Goal: Task Accomplishment & Management: Use online tool/utility

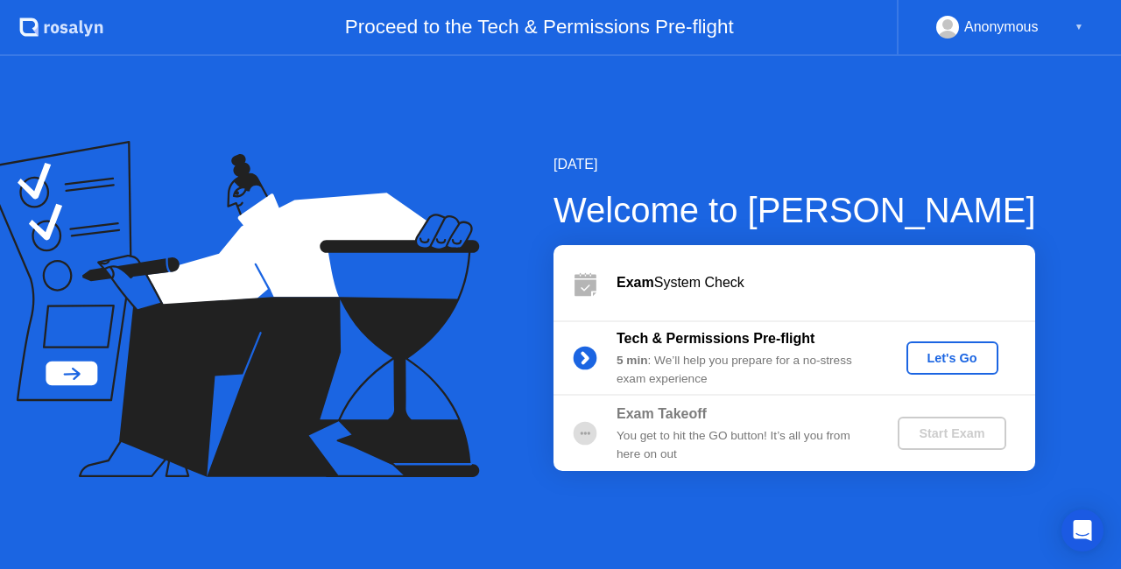
click at [973, 352] on div "Let's Go" at bounding box center [952, 358] width 78 height 14
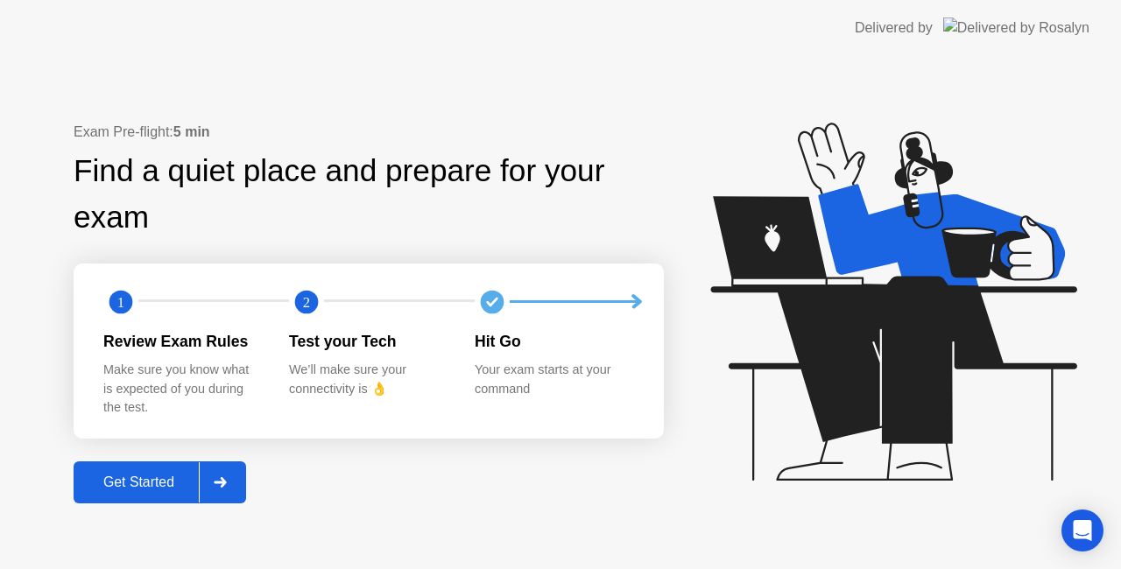
click at [146, 478] on div "Get Started" at bounding box center [139, 483] width 120 height 16
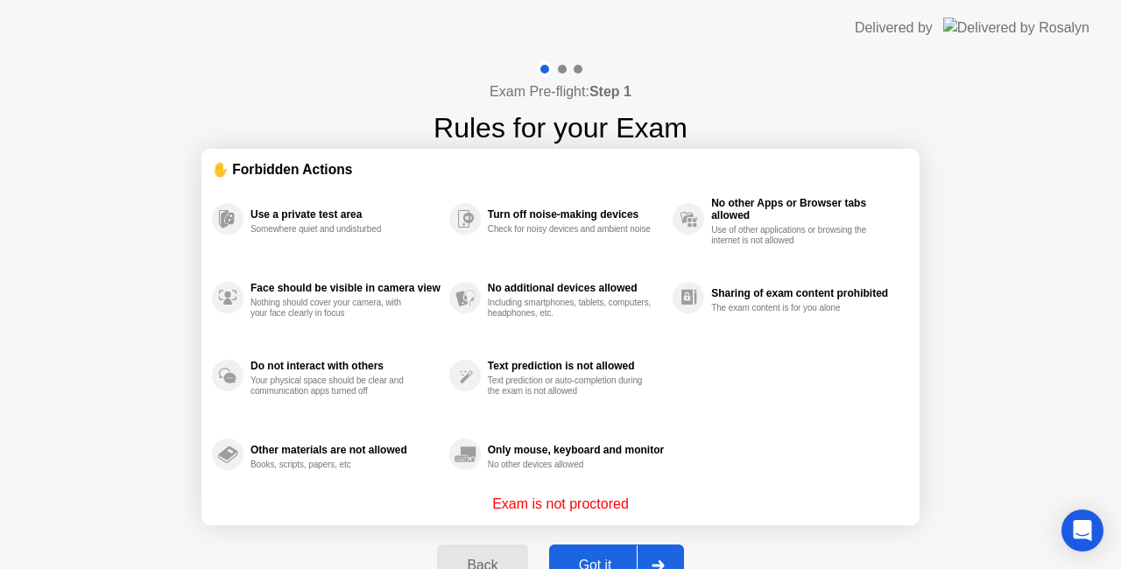
click at [606, 553] on button "Got it" at bounding box center [616, 566] width 135 height 42
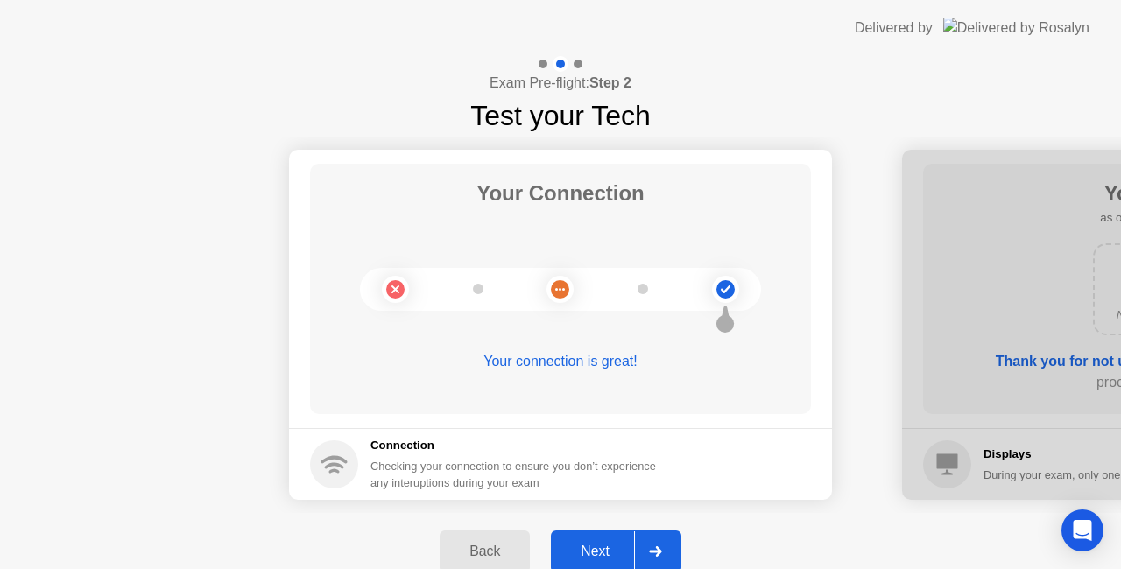
click at [606, 553] on div "Next" at bounding box center [595, 552] width 78 height 16
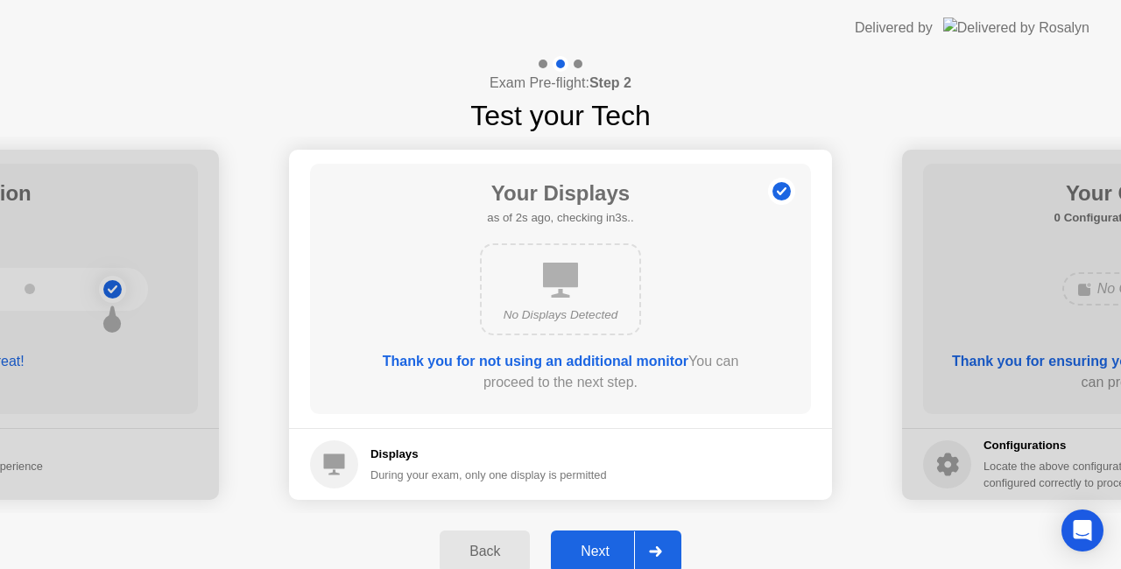
click at [606, 553] on div "Next" at bounding box center [595, 552] width 78 height 16
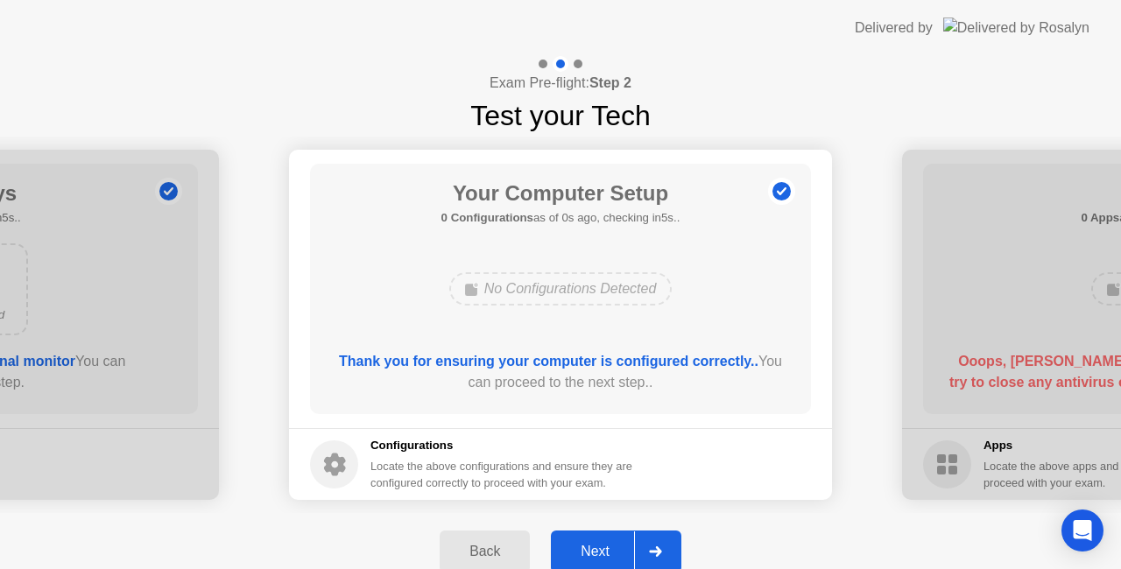
click at [606, 553] on div "Next" at bounding box center [595, 552] width 78 height 16
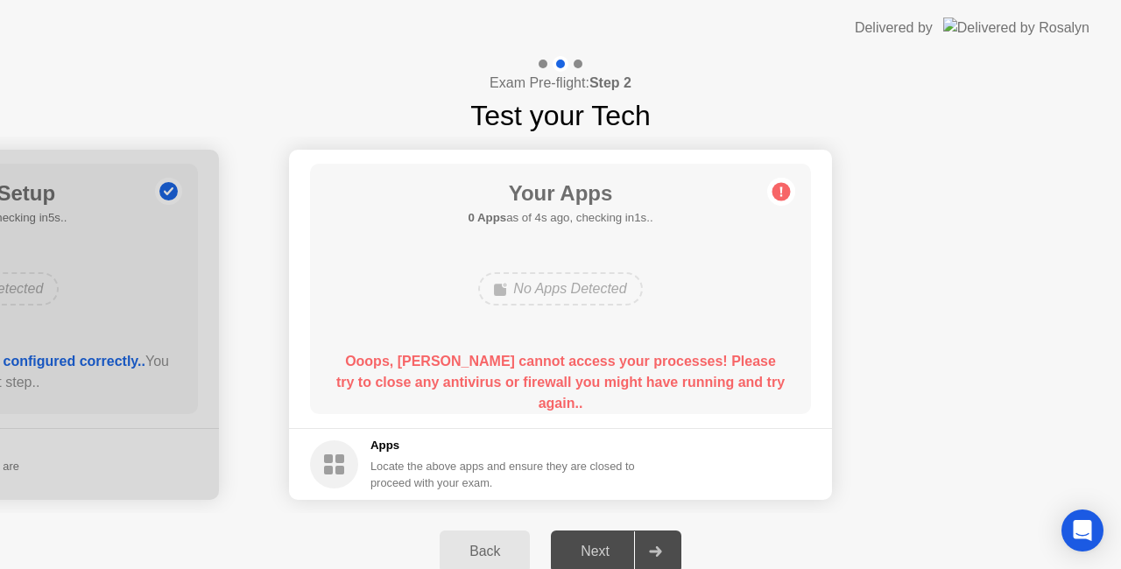
click at [594, 550] on div "Next" at bounding box center [595, 552] width 78 height 16
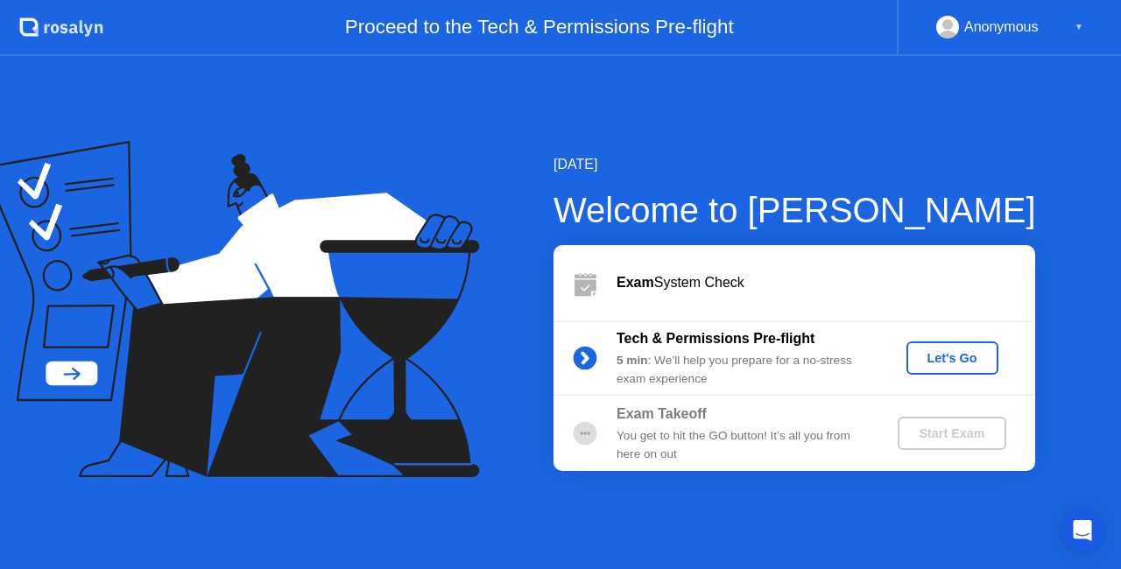
click at [958, 348] on button "Let's Go" at bounding box center [952, 358] width 92 height 33
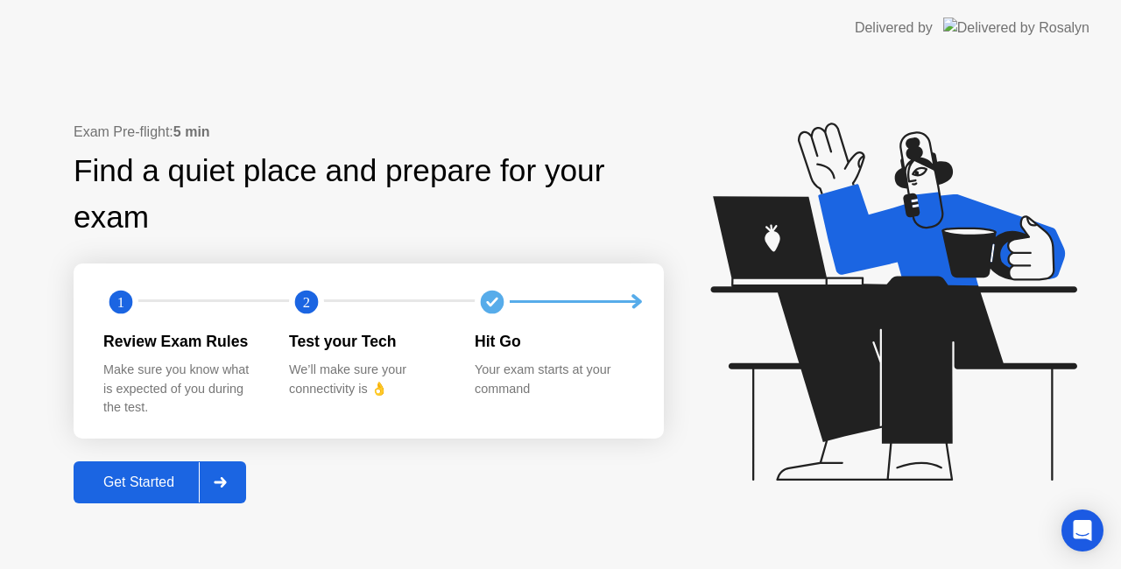
click at [147, 475] on div "Get Started" at bounding box center [139, 483] width 120 height 16
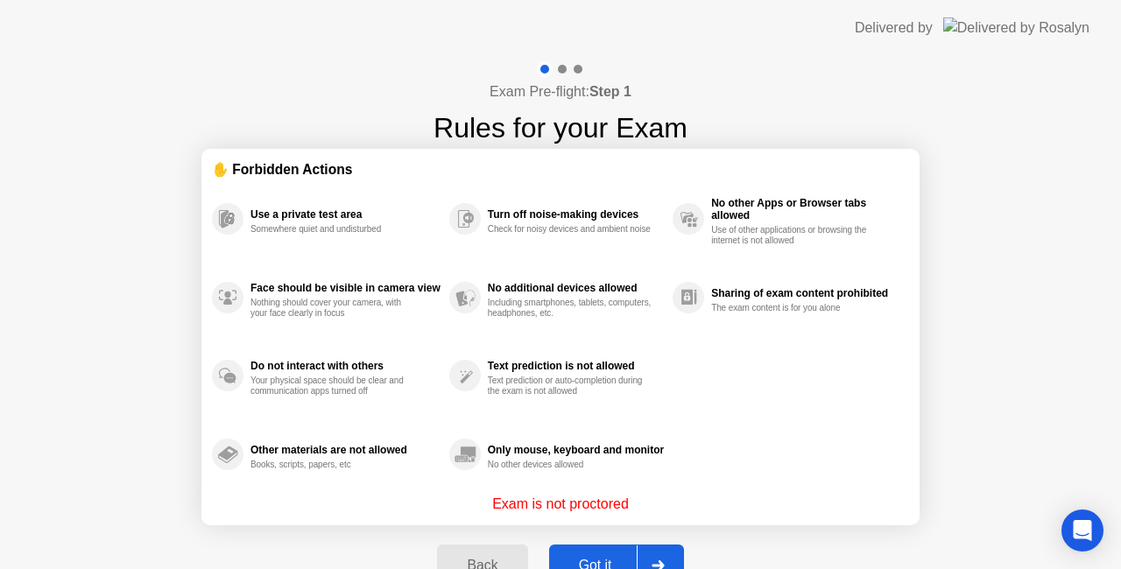
click at [604, 554] on button "Got it" at bounding box center [616, 566] width 135 height 42
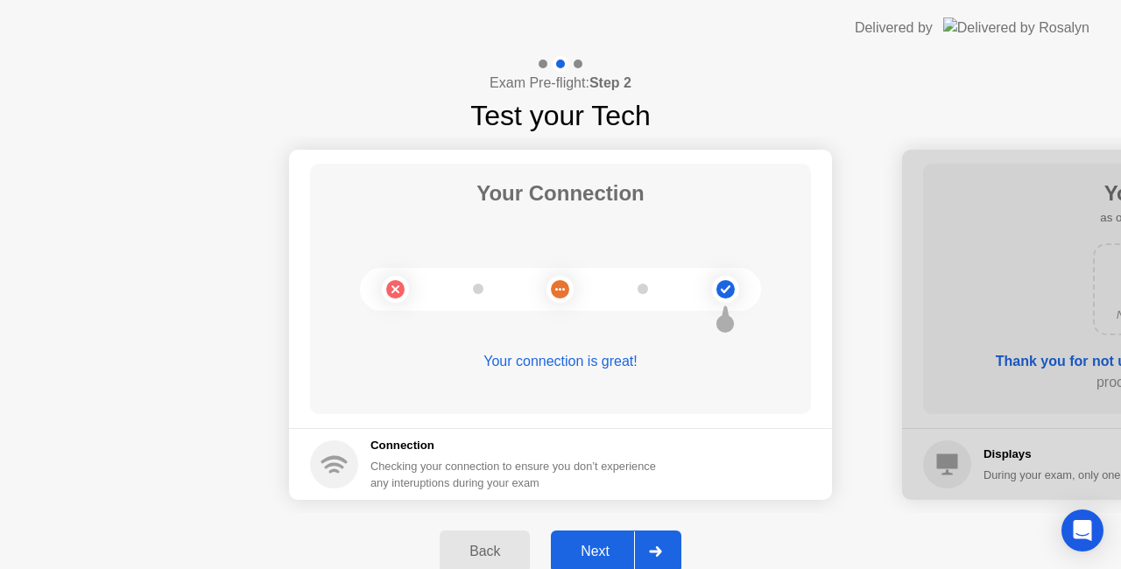
click at [616, 540] on button "Next" at bounding box center [616, 552] width 130 height 42
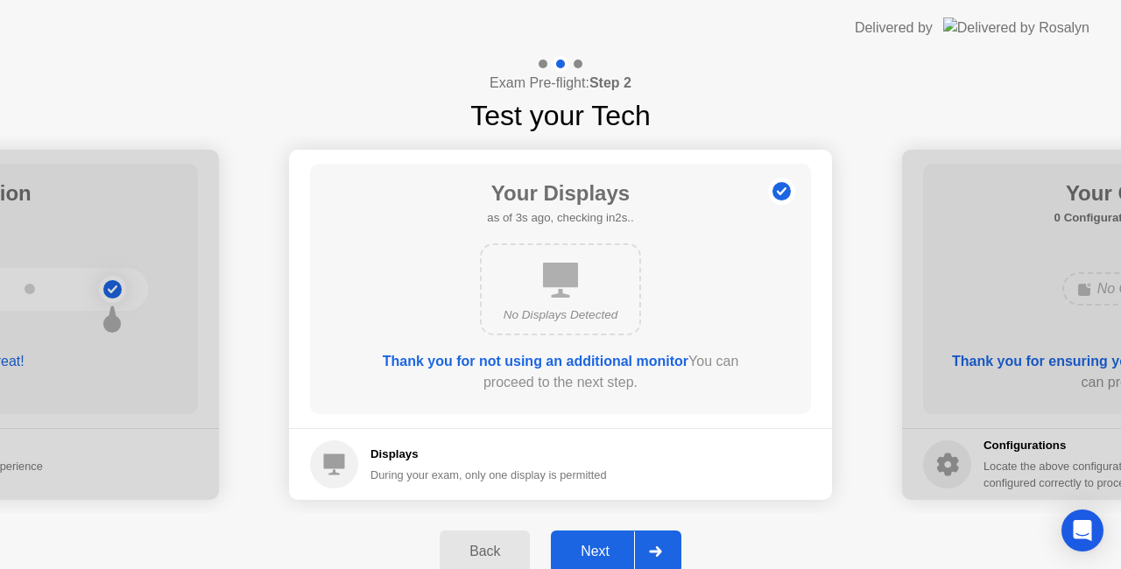
click at [616, 540] on button "Next" at bounding box center [616, 552] width 130 height 42
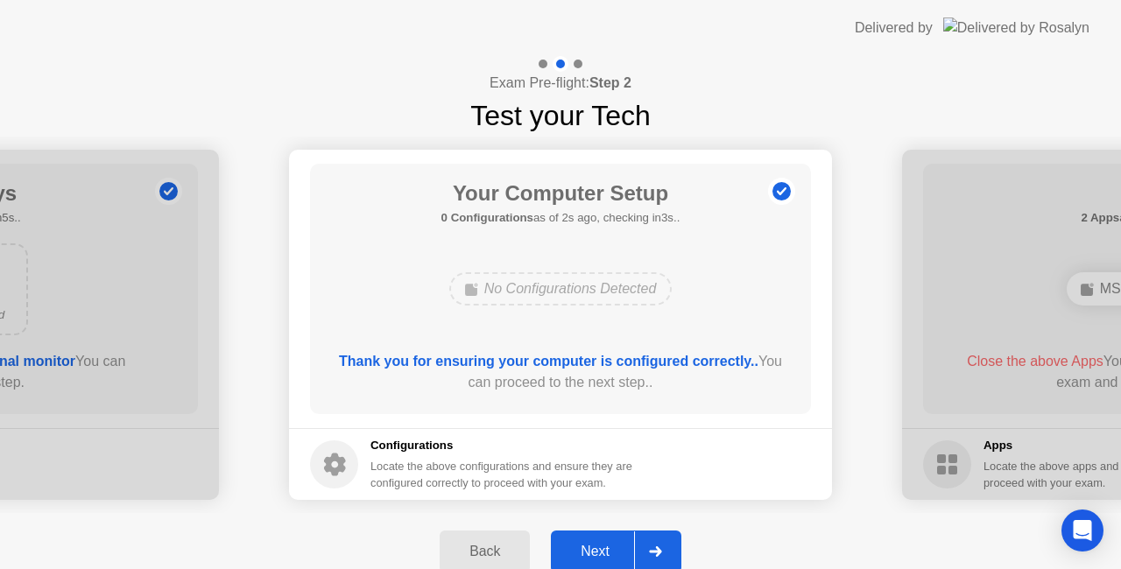
click at [616, 540] on button "Next" at bounding box center [616, 552] width 130 height 42
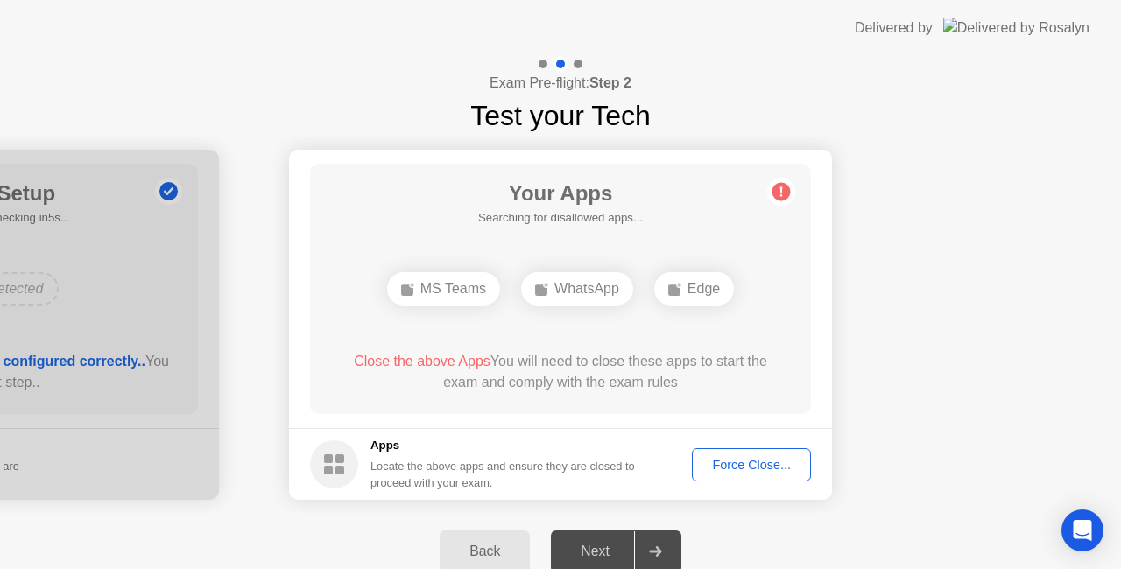
click at [795, 469] on div "Force Close..." at bounding box center [751, 465] width 107 height 14
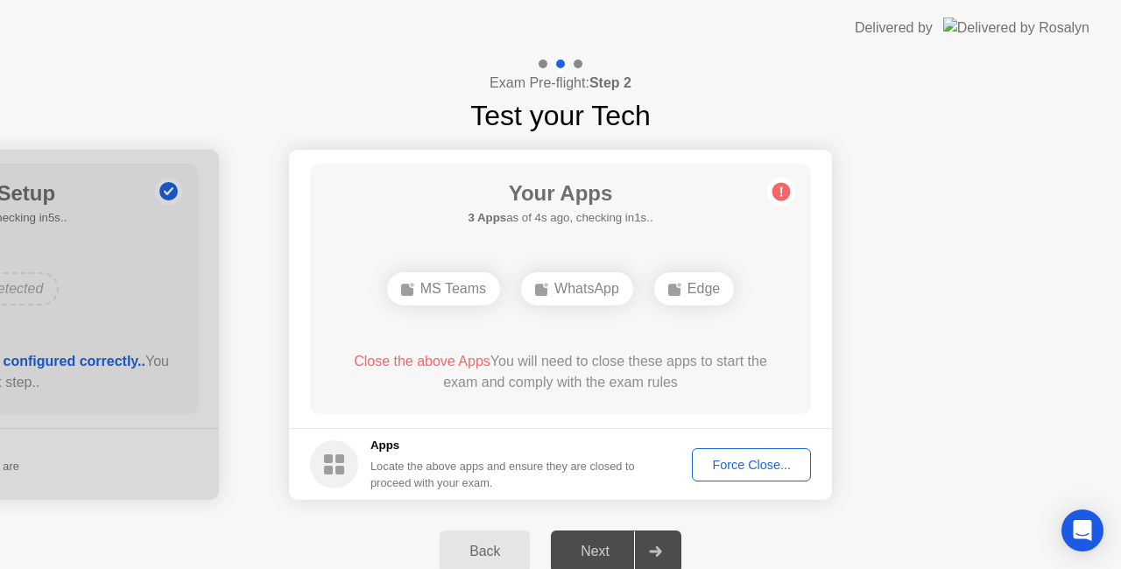
click at [746, 464] on div "Force Close..." at bounding box center [751, 465] width 107 height 14
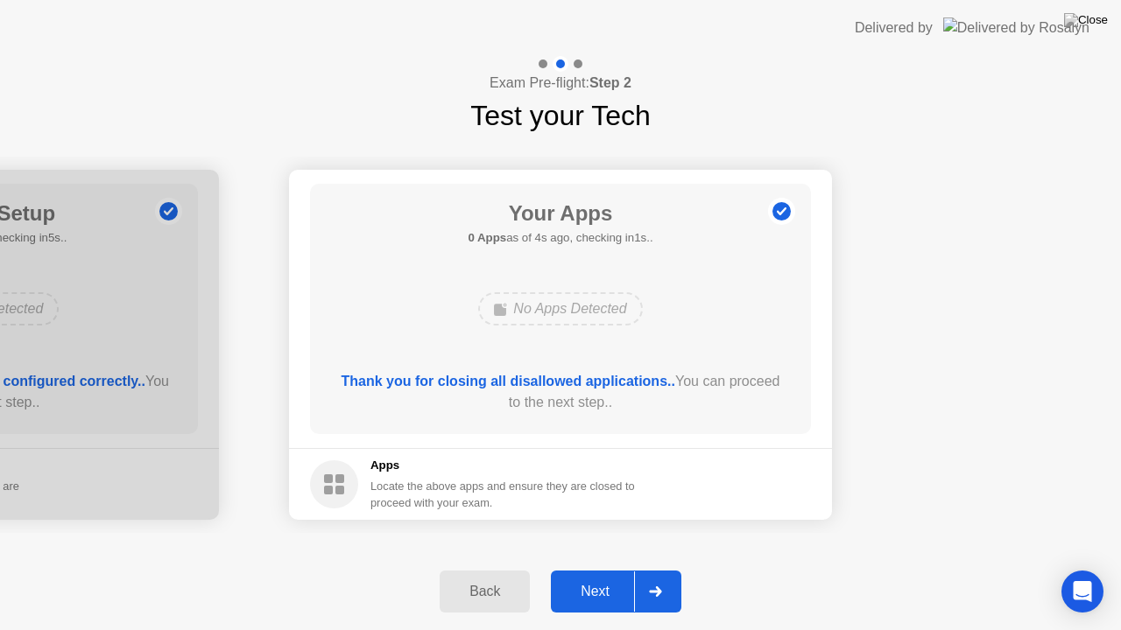
click at [601, 568] on div "Next" at bounding box center [595, 592] width 78 height 16
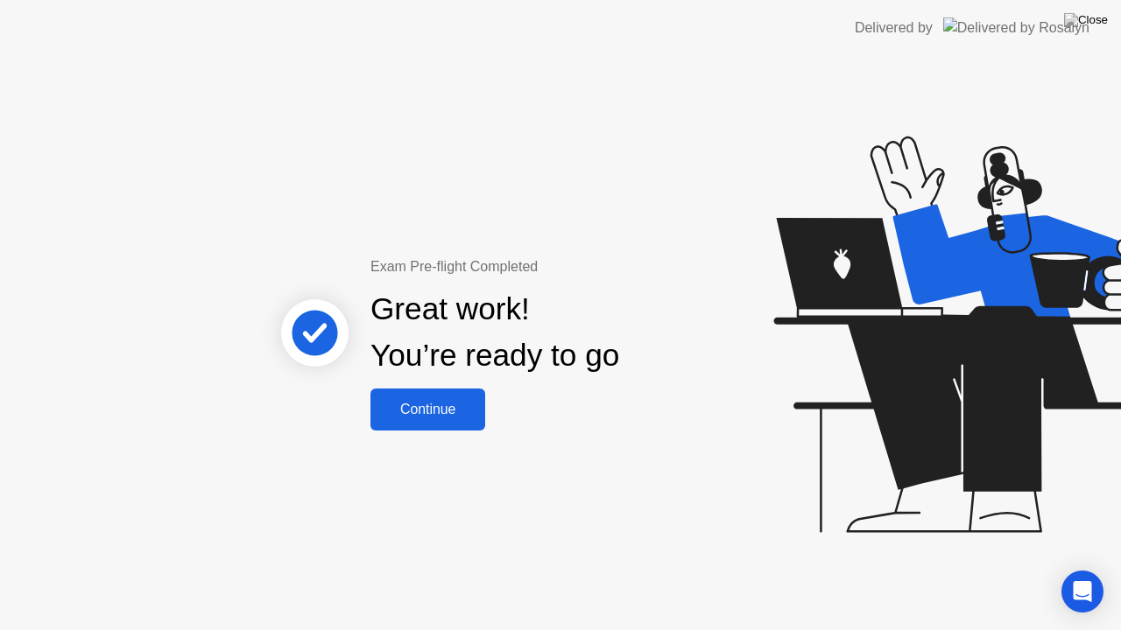
click at [441, 396] on button "Continue" at bounding box center [427, 410] width 115 height 42
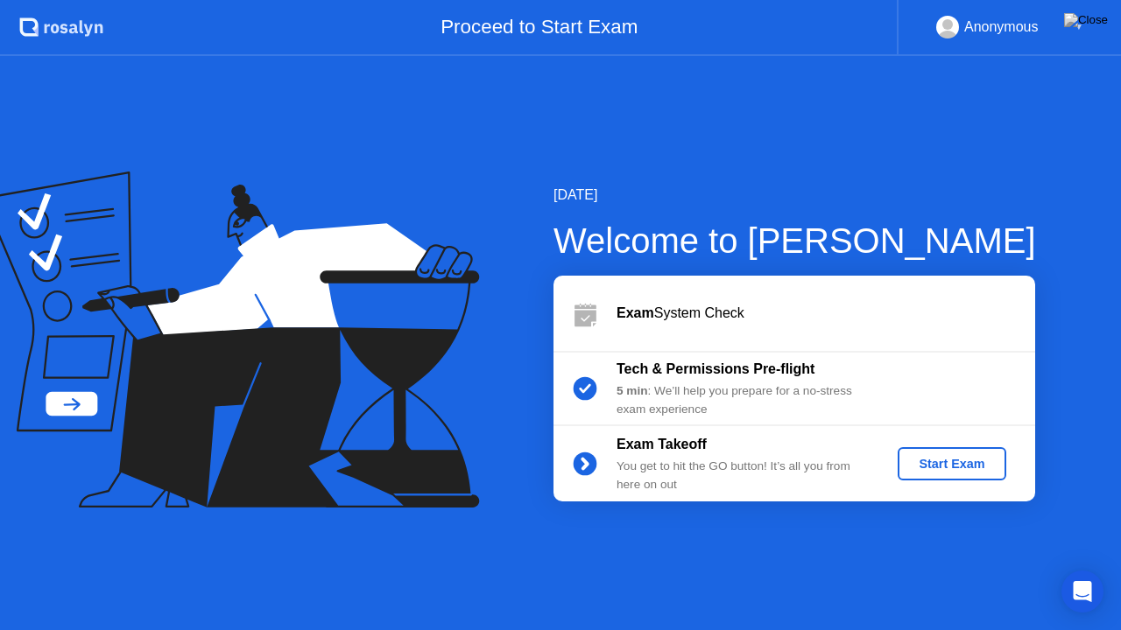
click at [965, 463] on div "Start Exam" at bounding box center [952, 464] width 94 height 14
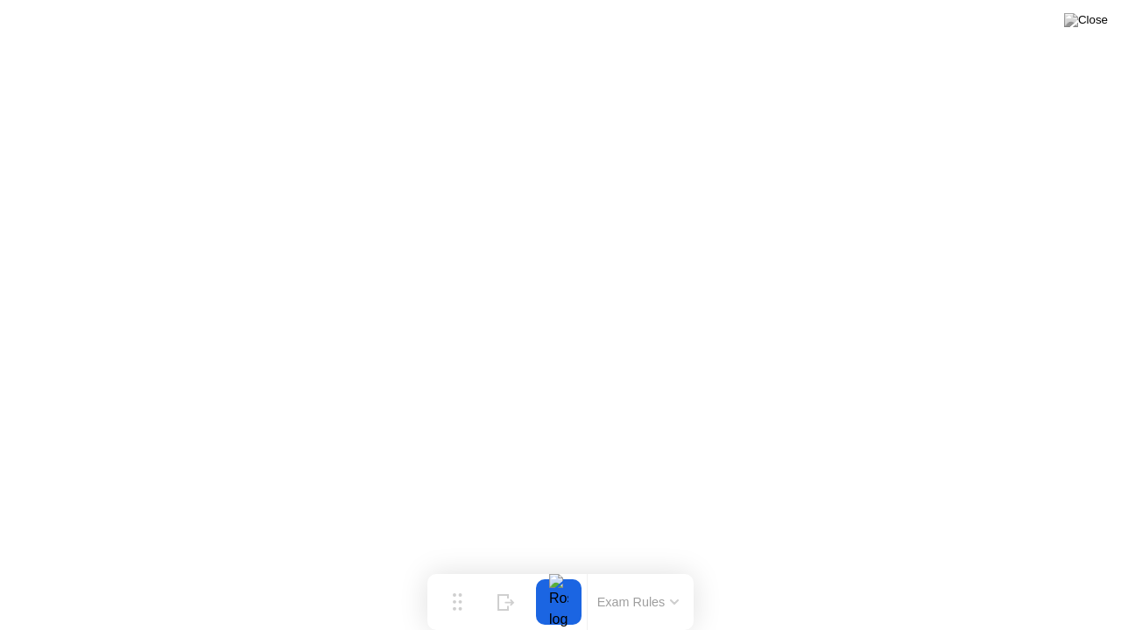
click at [623, 568] on button "Exam Rules" at bounding box center [638, 603] width 93 height 16
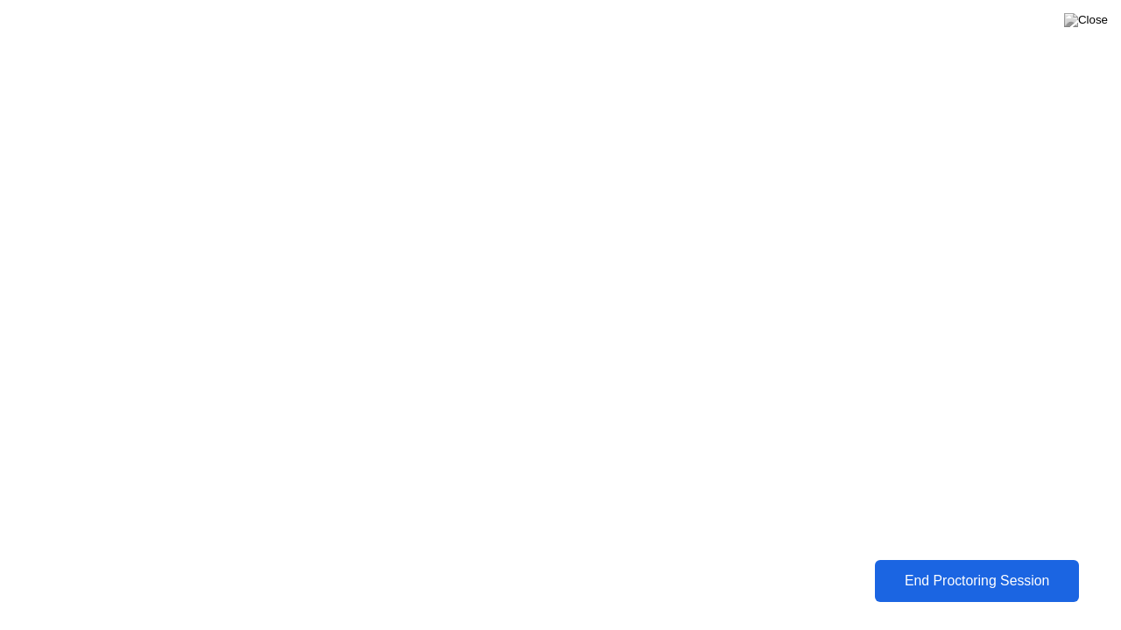
click at [1001, 568] on div "End Proctoring Session" at bounding box center [976, 582] width 195 height 16
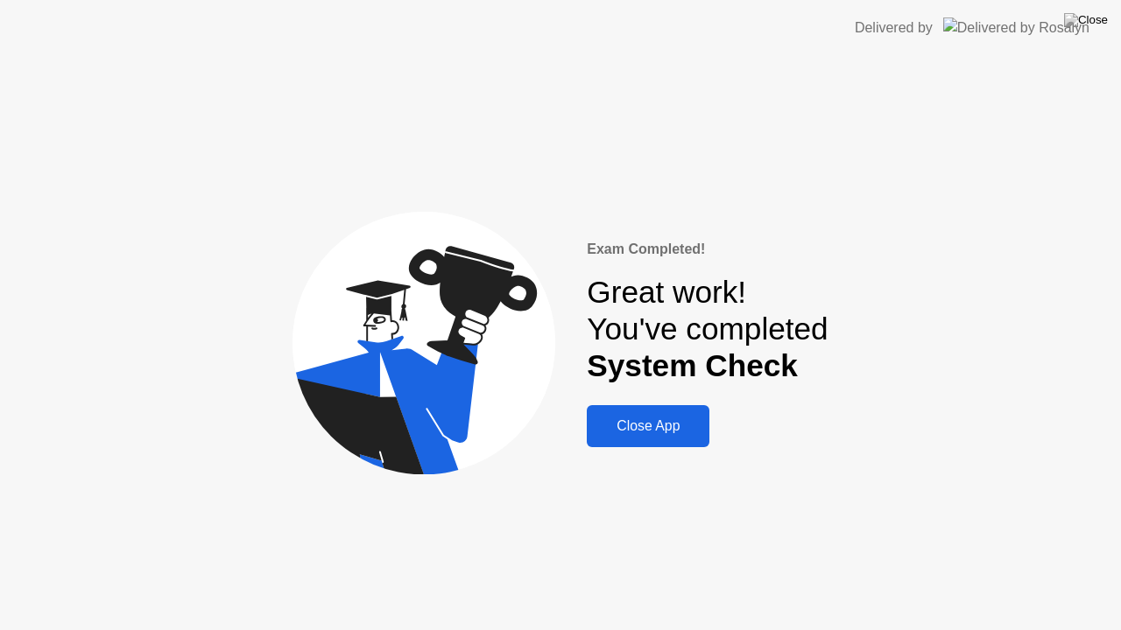
click at [669, 430] on div "Close App" at bounding box center [648, 427] width 112 height 16
